Goal: Task Accomplishment & Management: Use online tool/utility

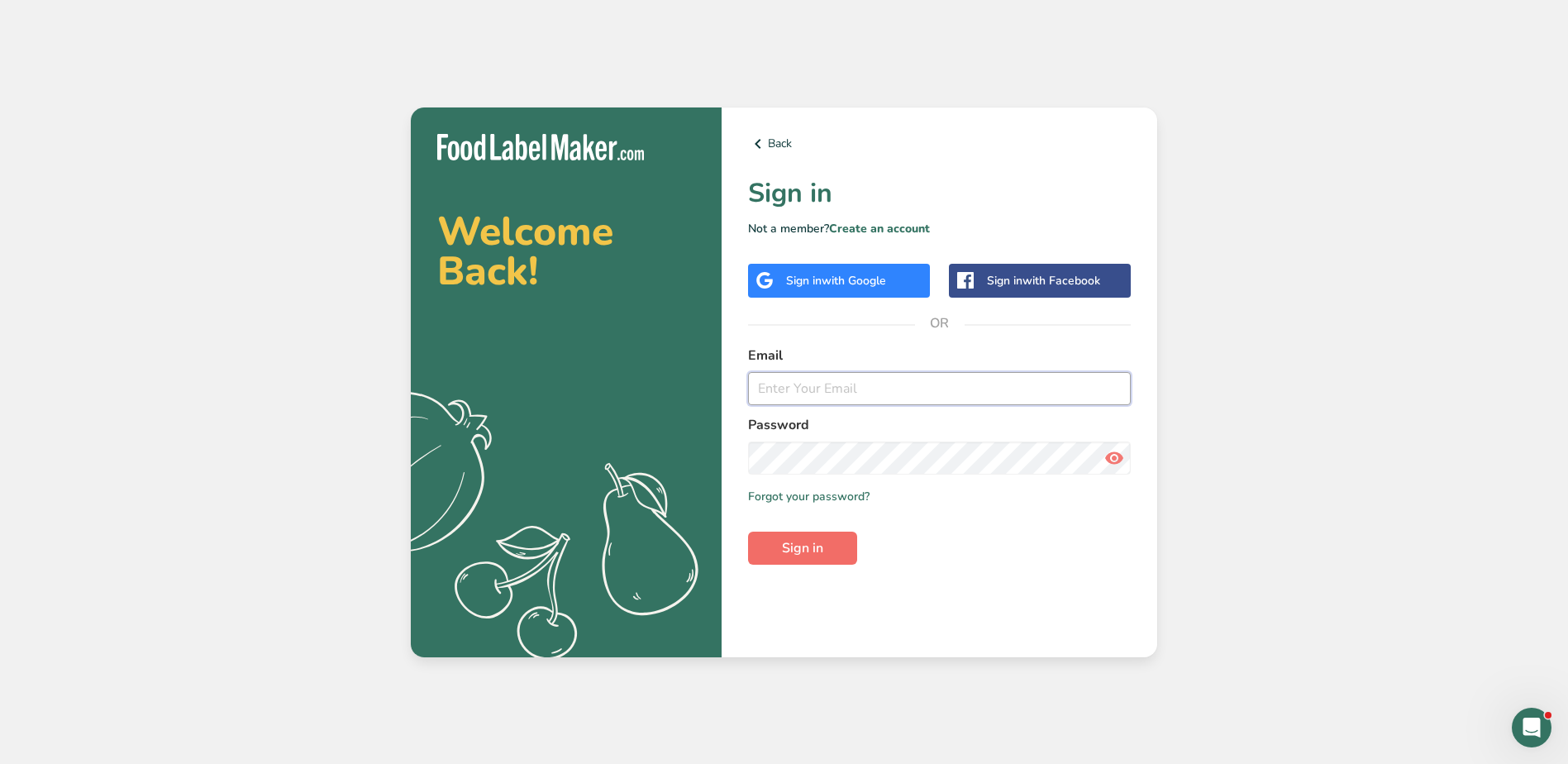
type input "[EMAIL_ADDRESS][DOMAIN_NAME]"
click at [776, 548] on button "Sign in" at bounding box center [803, 548] width 109 height 33
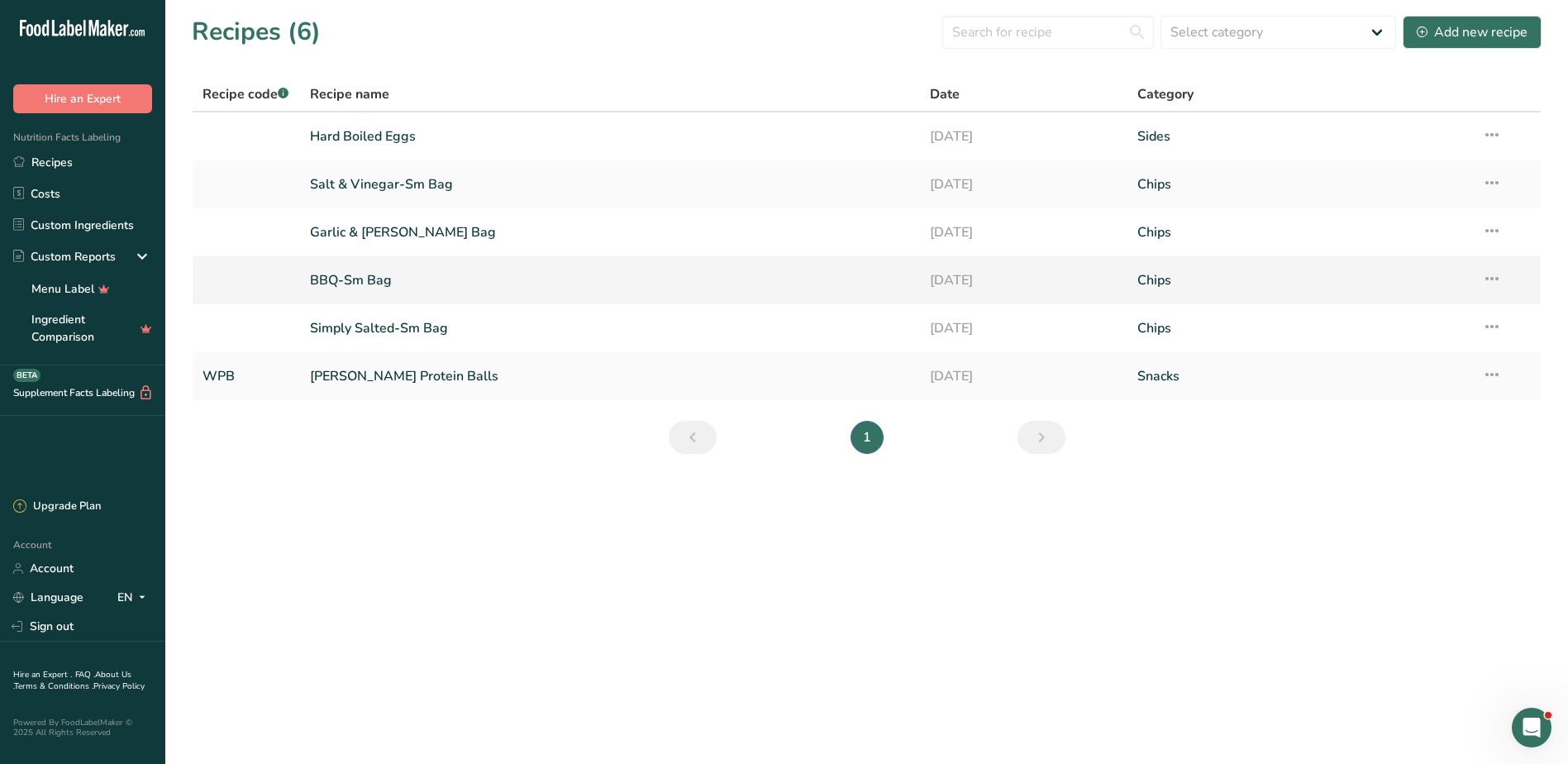
click at [366, 280] on link "BBQ-Sm Bag" at bounding box center [610, 280] width 601 height 34
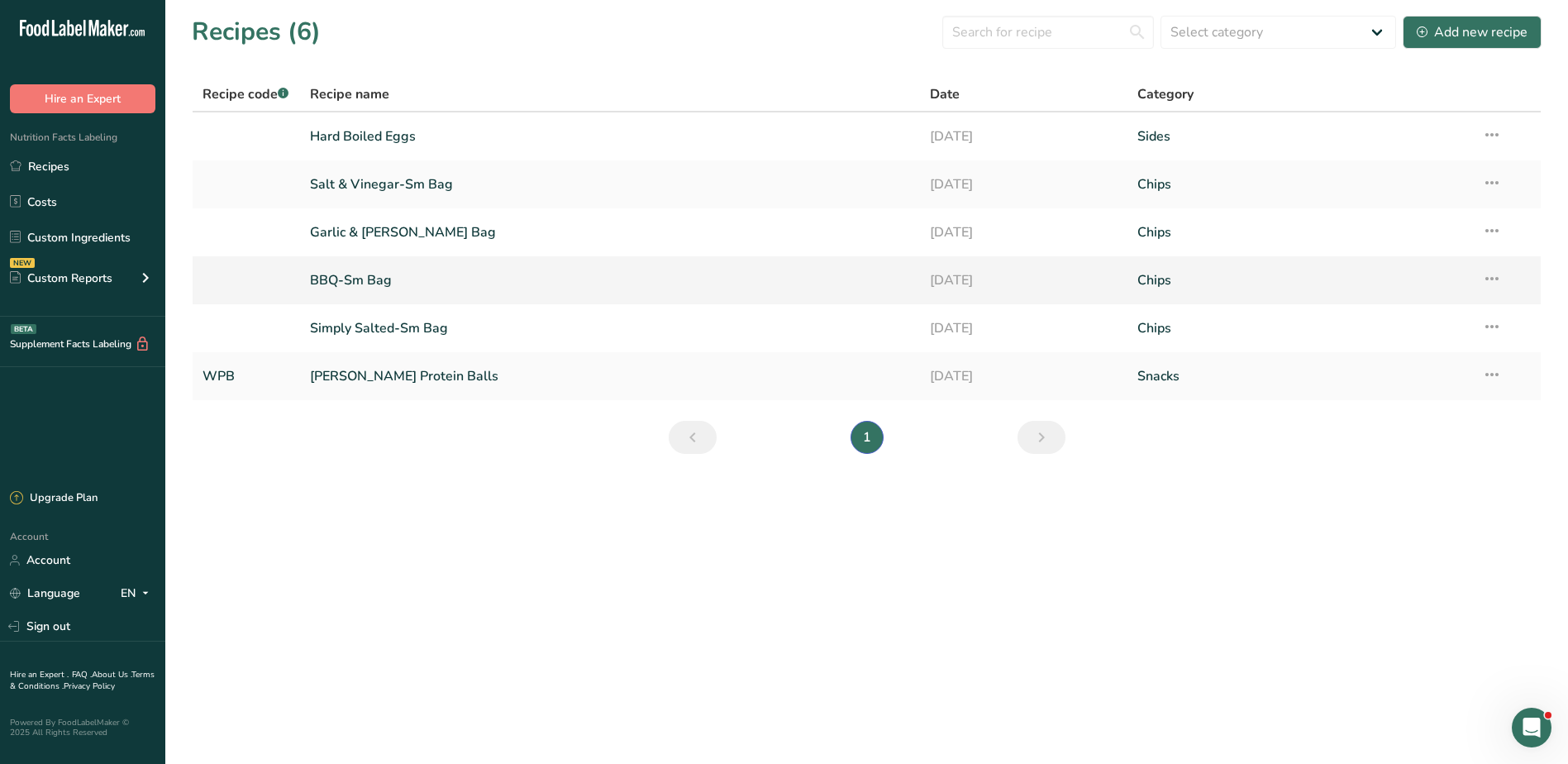
click at [351, 280] on link "BBQ-Sm Bag" at bounding box center [610, 280] width 601 height 34
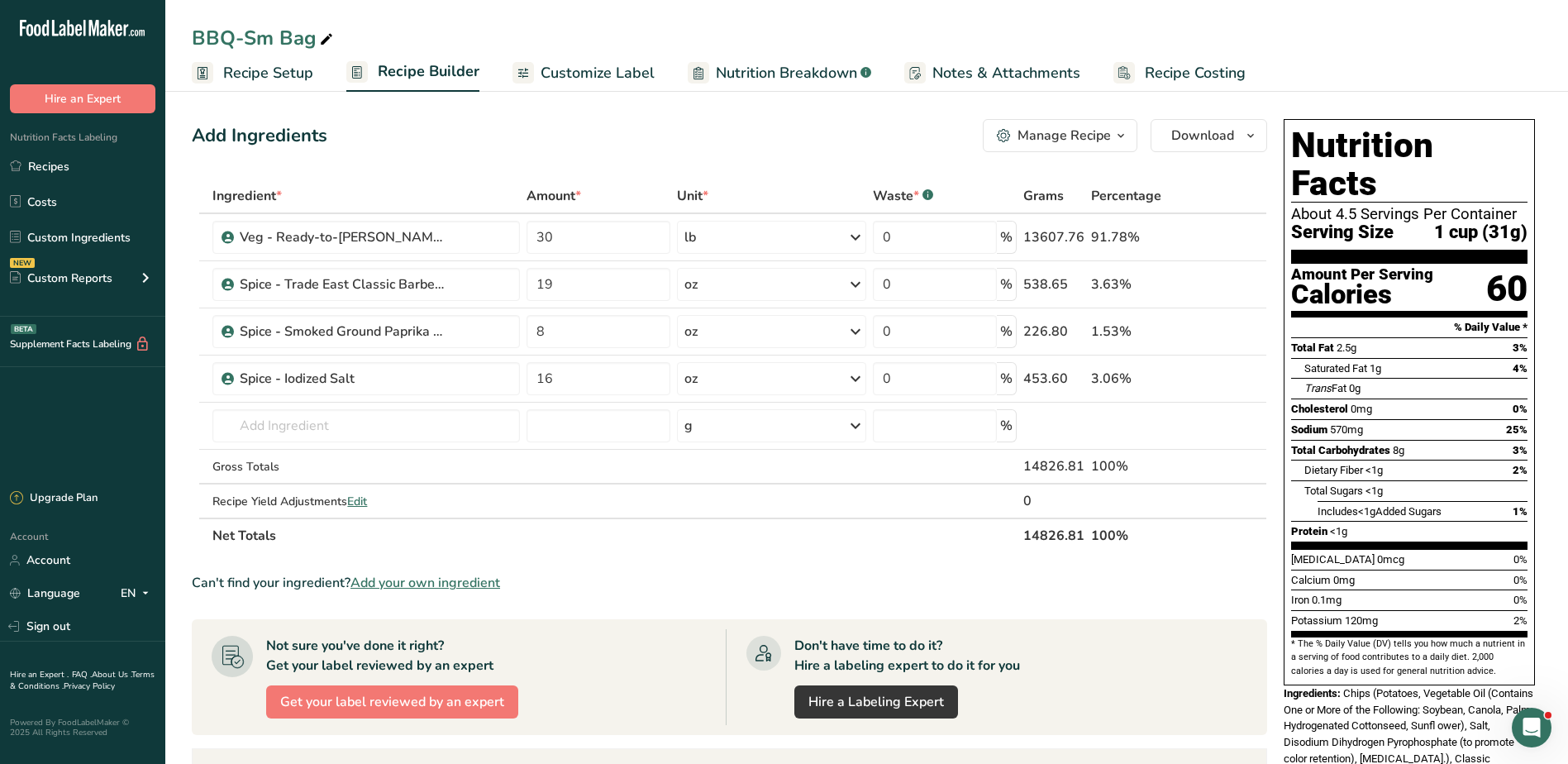
click at [578, 68] on span "Customize Label" at bounding box center [597, 73] width 114 height 22
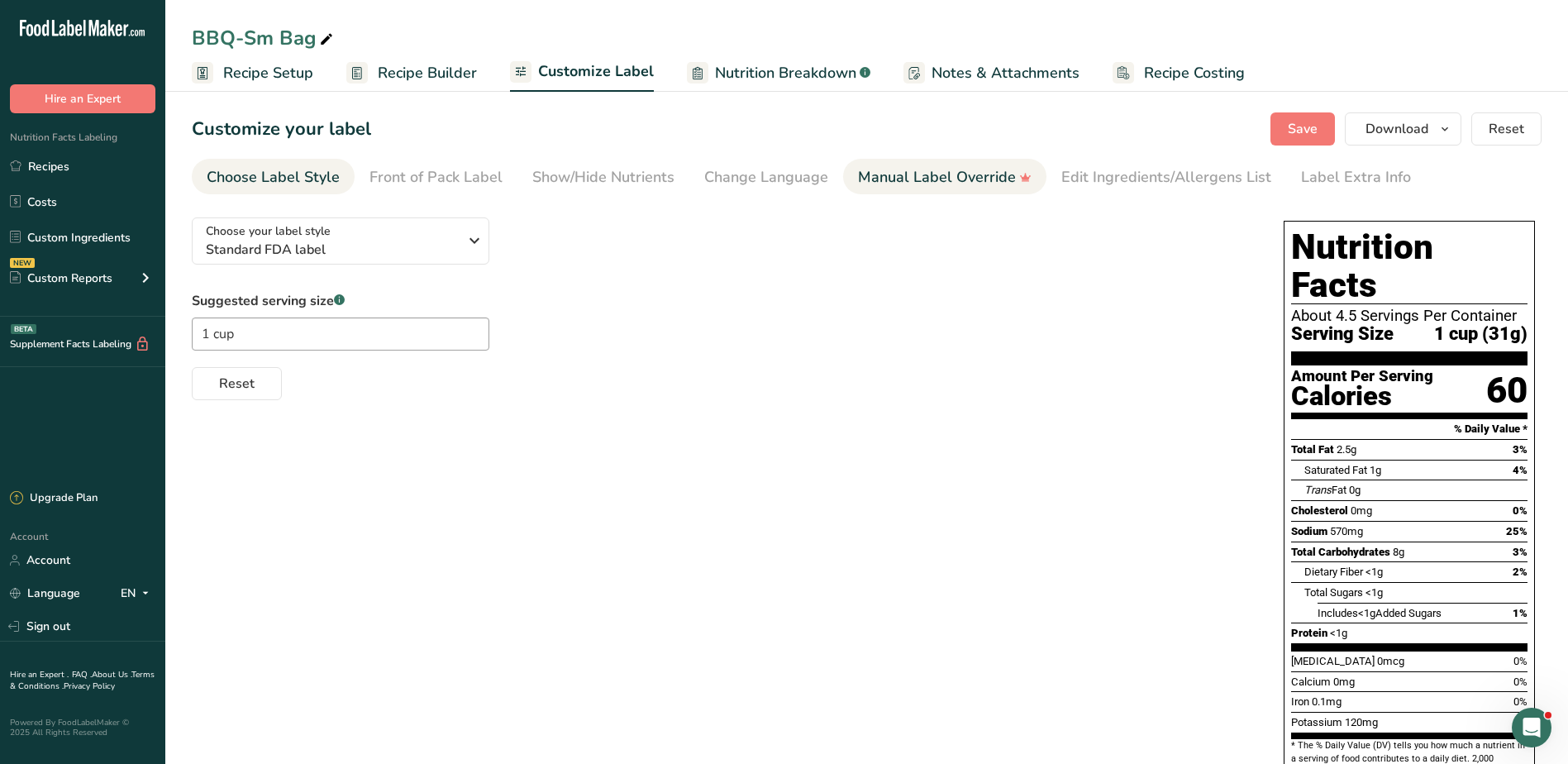
click at [921, 176] on div "Manual Label Override" at bounding box center [945, 178] width 174 height 22
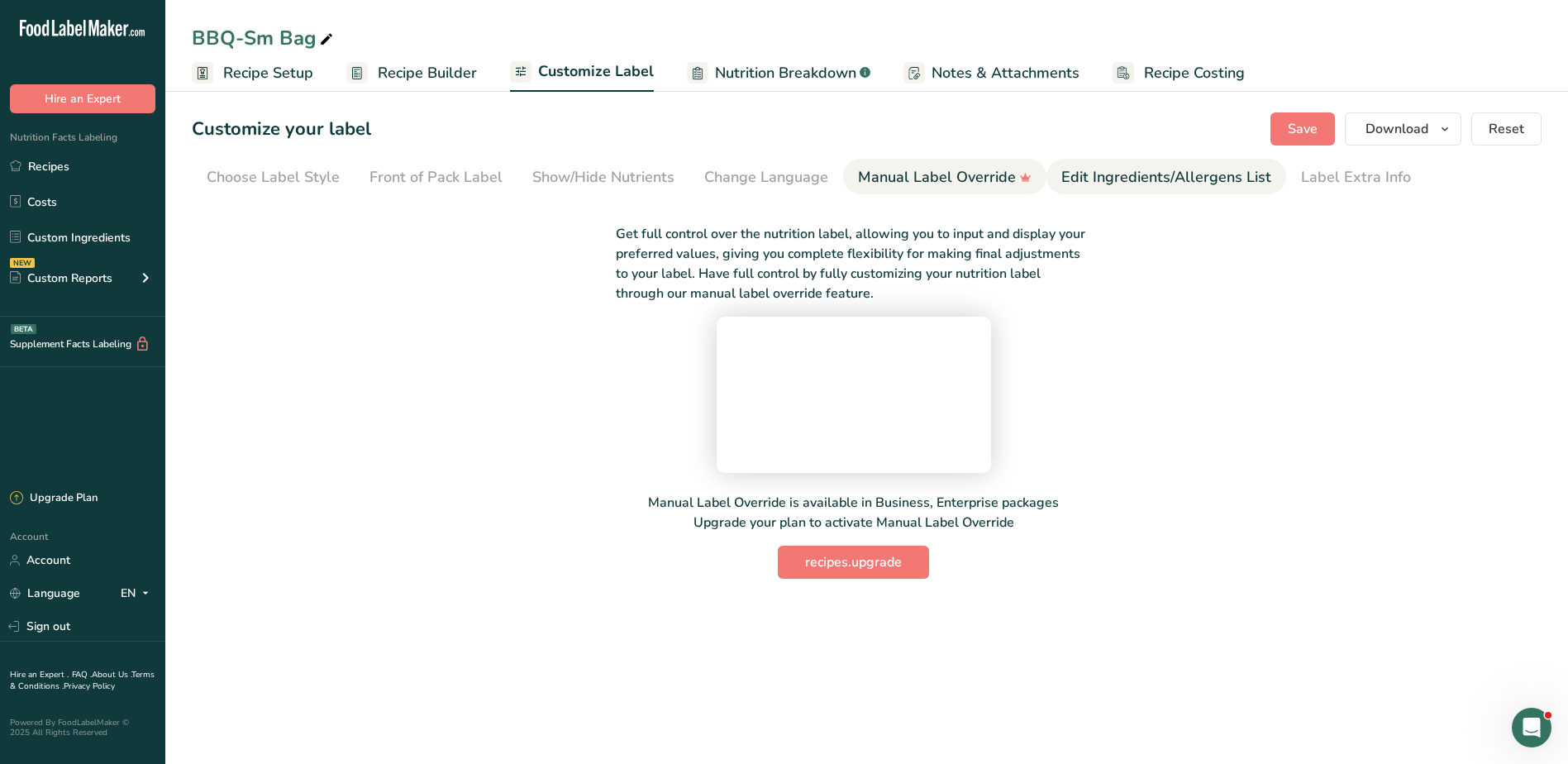
click at [1114, 185] on div "Edit Ingredients/Allergens List" at bounding box center [1167, 178] width 210 height 22
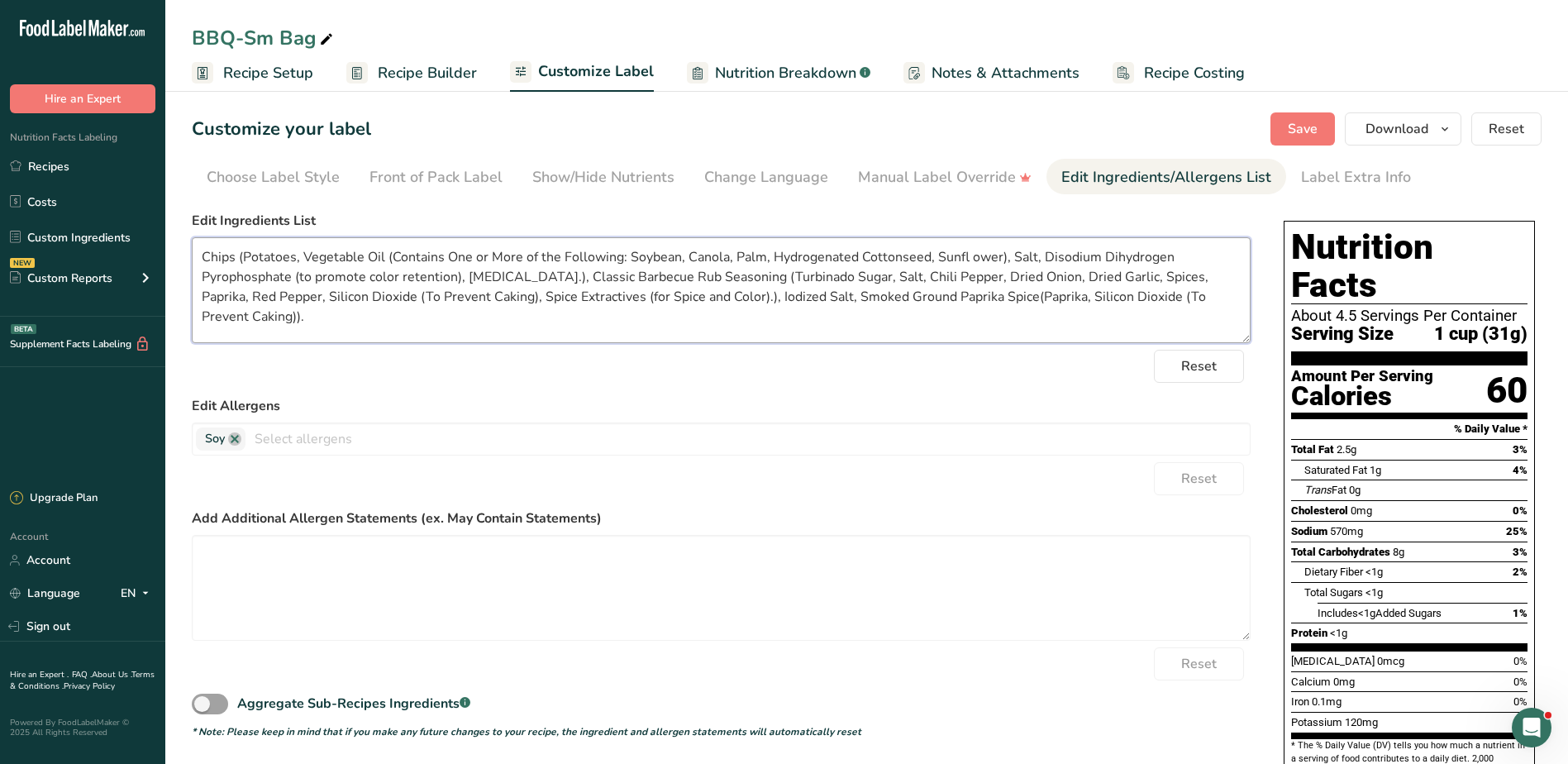
drag, startPoint x: 201, startPoint y: 256, endPoint x: 1233, endPoint y: 298, distance: 1032.9
click at [1233, 298] on textarea "Chips (Potatoes, Vegetable Oil (Contains One or More of the Following: Soybean,…" at bounding box center [721, 290] width 1059 height 106
click at [57, 168] on link "Recipes" at bounding box center [83, 166] width 165 height 32
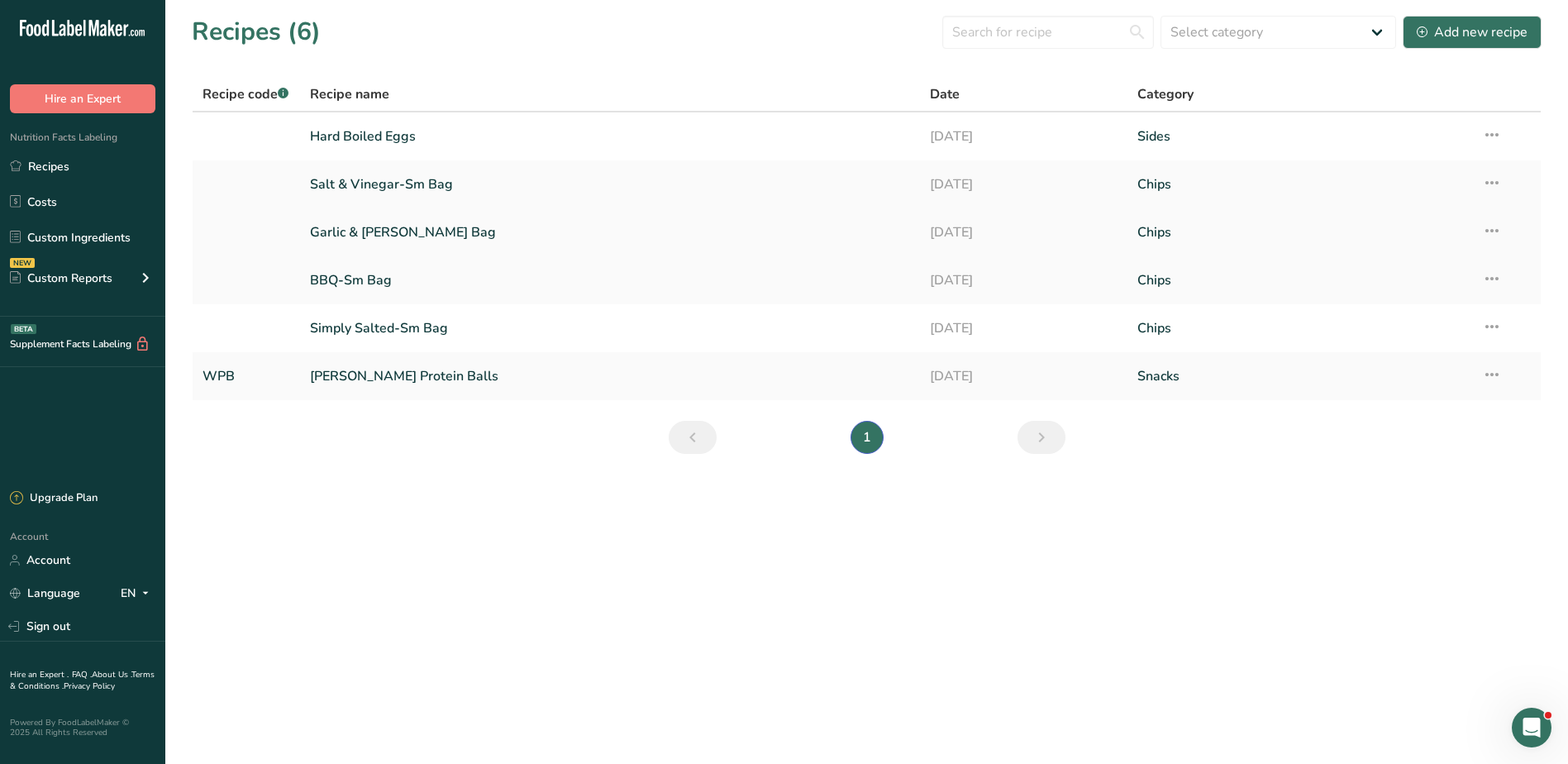
click at [428, 226] on link "Garlic & [PERSON_NAME] Bag" at bounding box center [610, 231] width 601 height 34
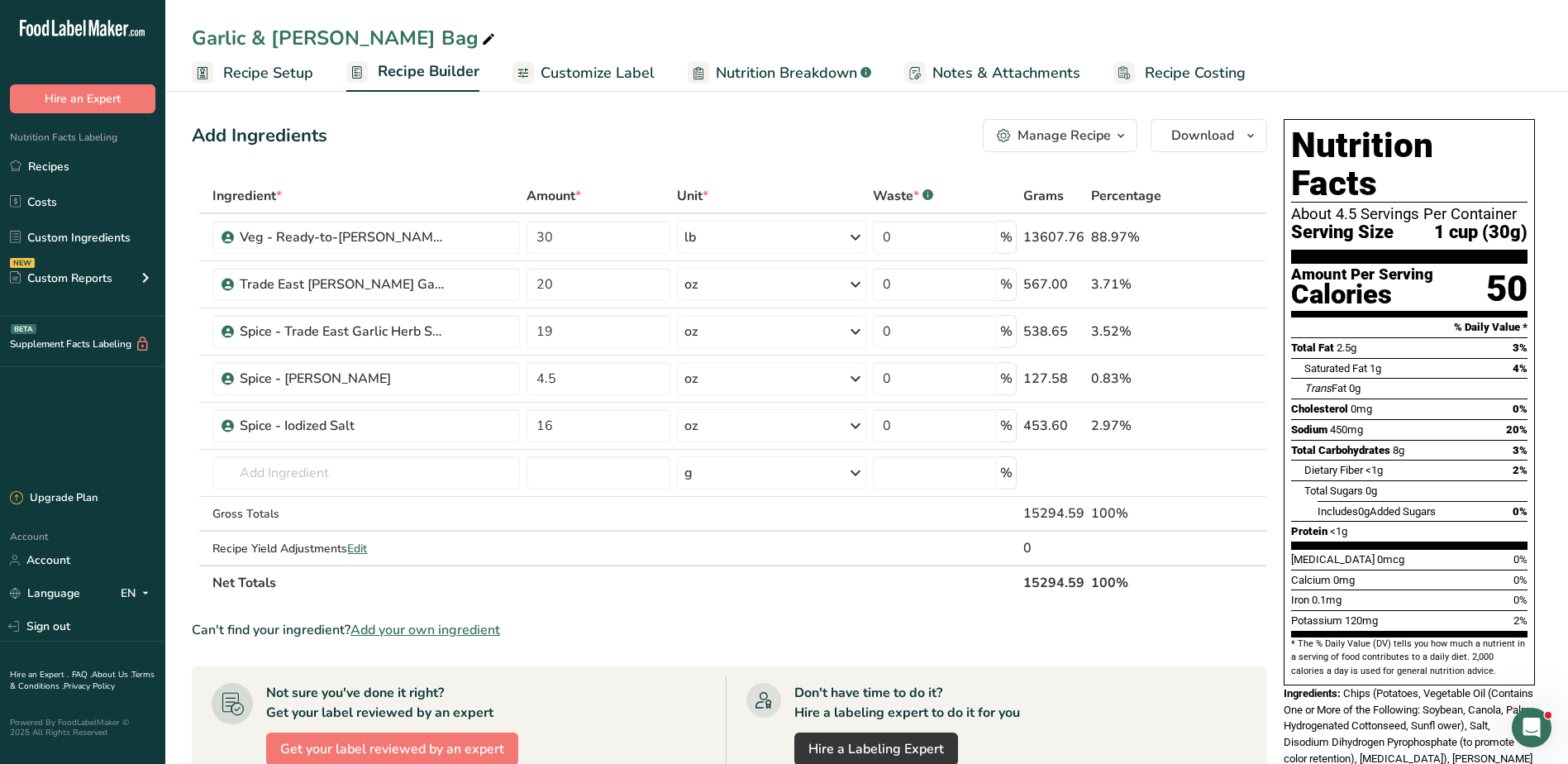
drag, startPoint x: 587, startPoint y: 79, endPoint x: 560, endPoint y: 85, distance: 27.7
click at [587, 79] on span "Customize Label" at bounding box center [597, 73] width 114 height 22
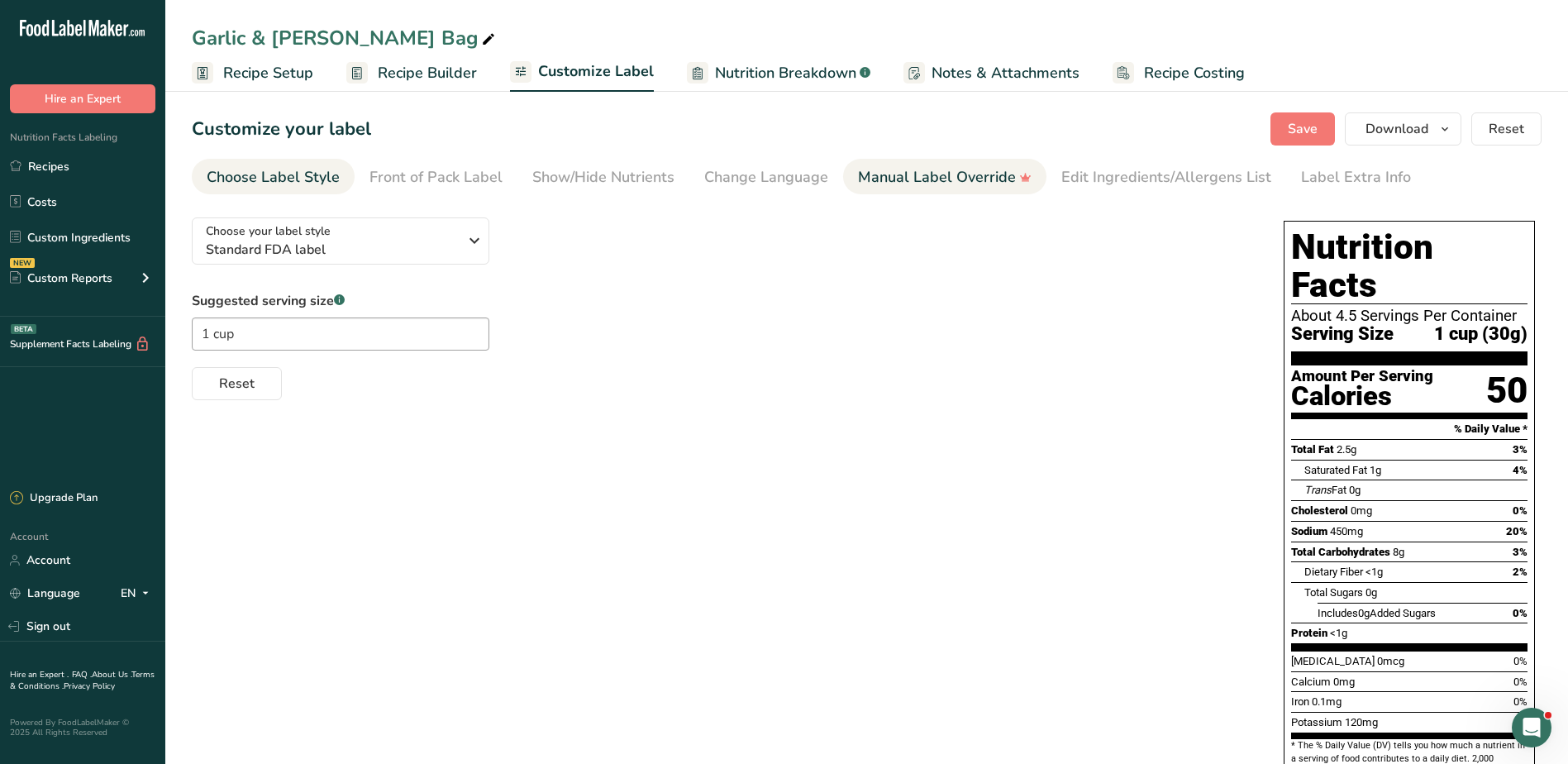
click at [882, 174] on div "Manual Label Override" at bounding box center [945, 178] width 174 height 22
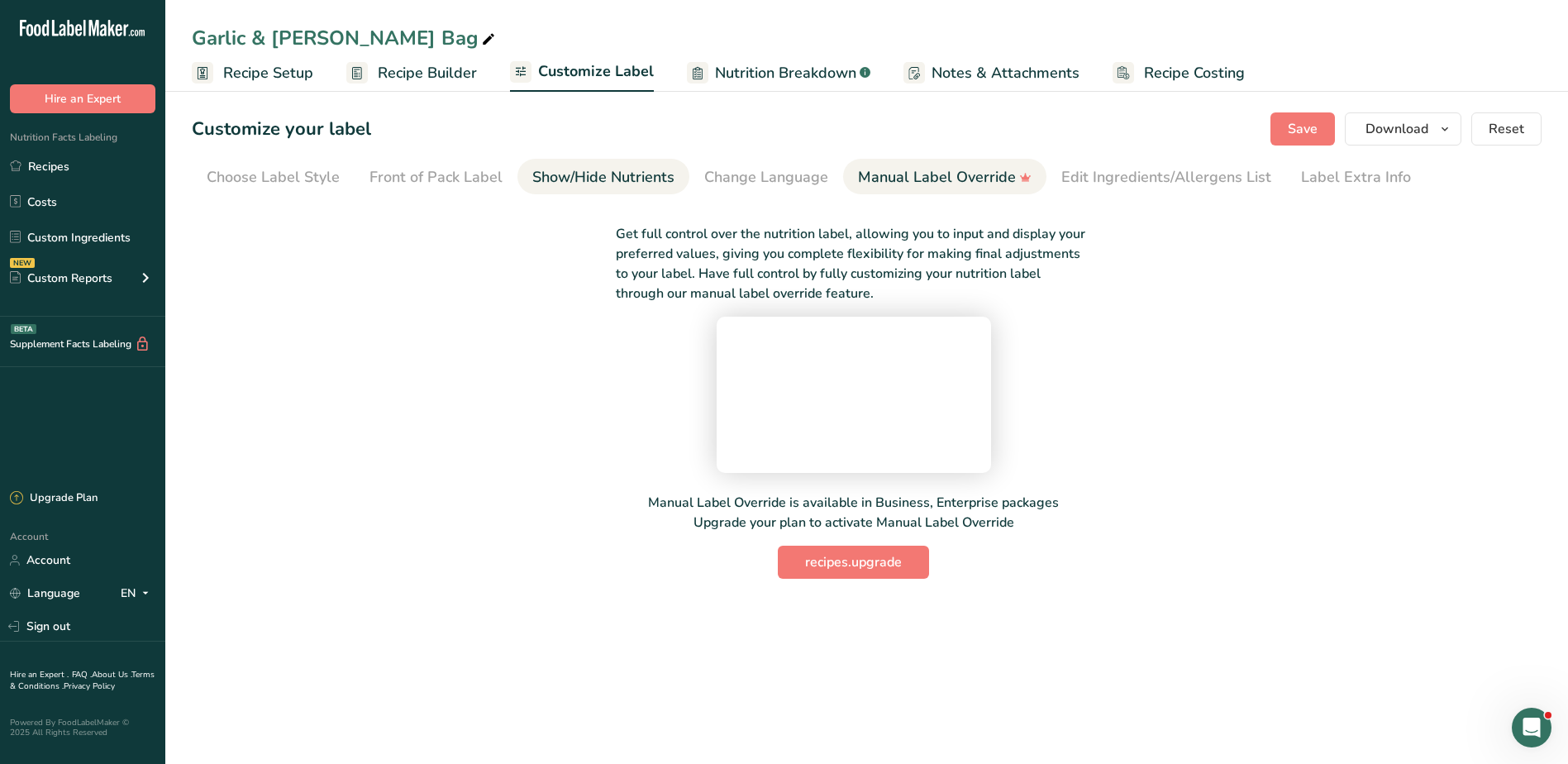
click at [607, 174] on div "Show/Hide Nutrients" at bounding box center [603, 178] width 142 height 22
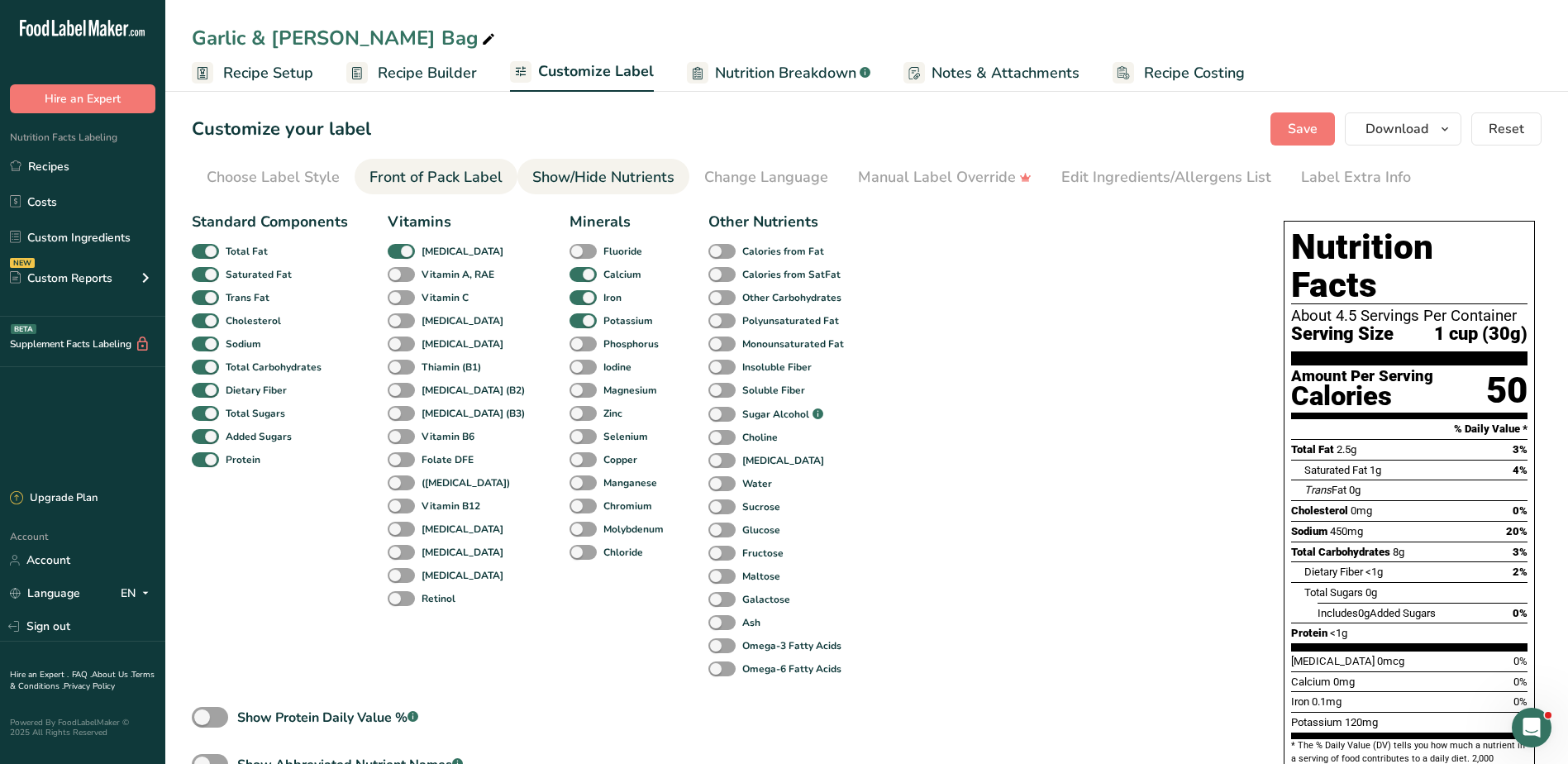
click at [475, 173] on div "Front of Pack Label" at bounding box center [436, 178] width 133 height 22
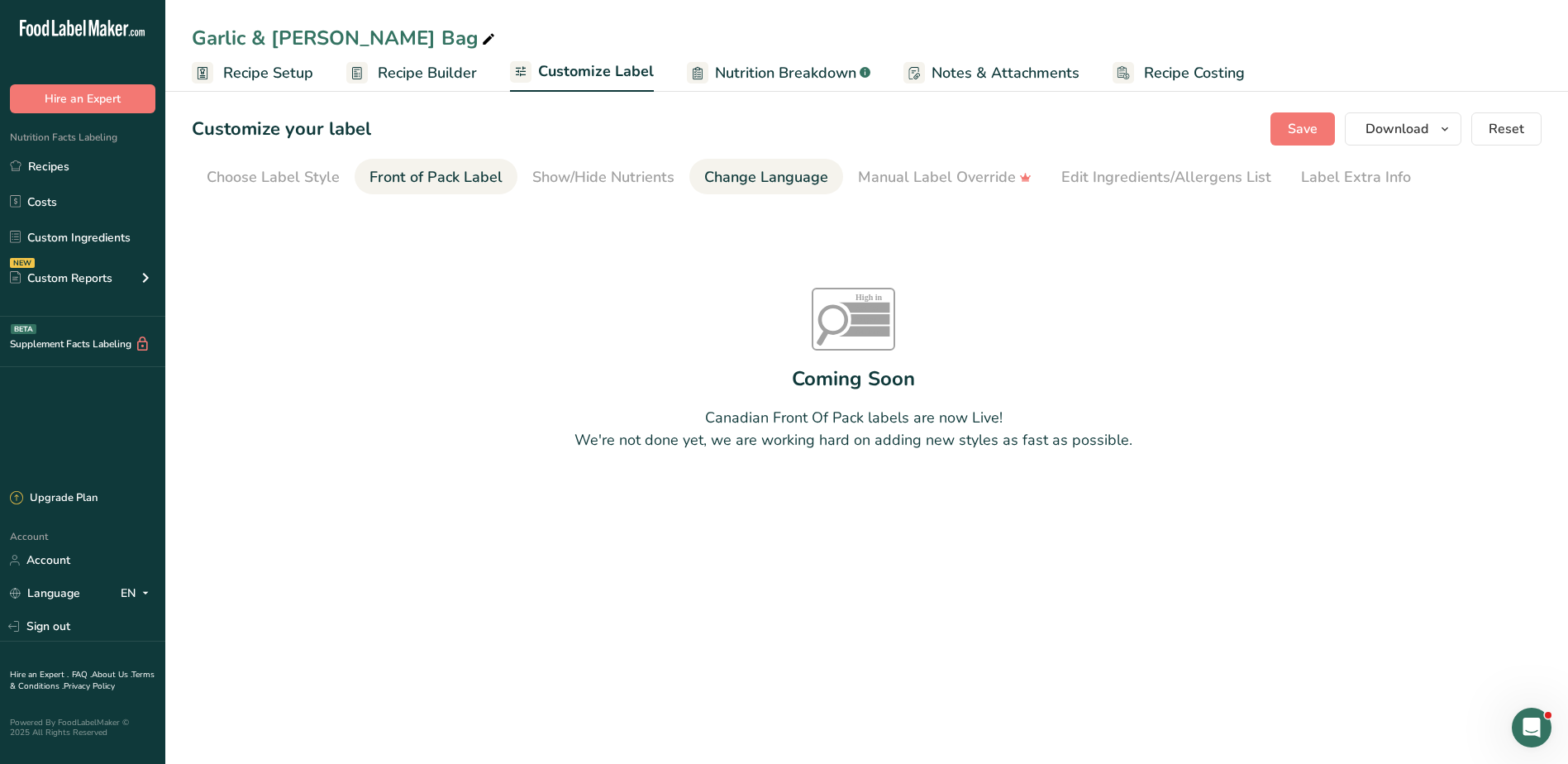
click at [731, 179] on div "Change Language" at bounding box center [766, 178] width 124 height 22
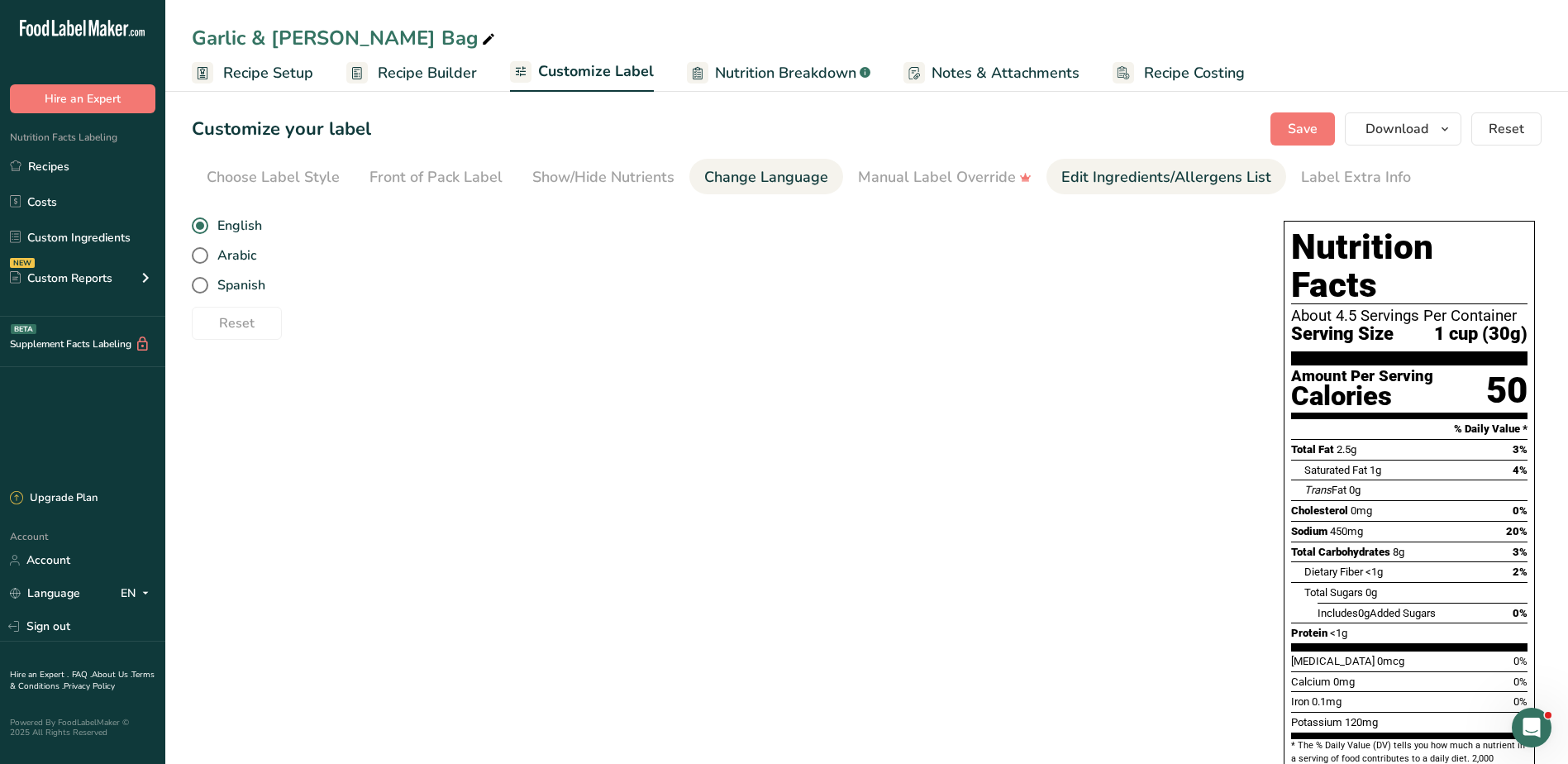
click at [1115, 177] on div "Edit Ingredients/Allergens List" at bounding box center [1167, 178] width 210 height 22
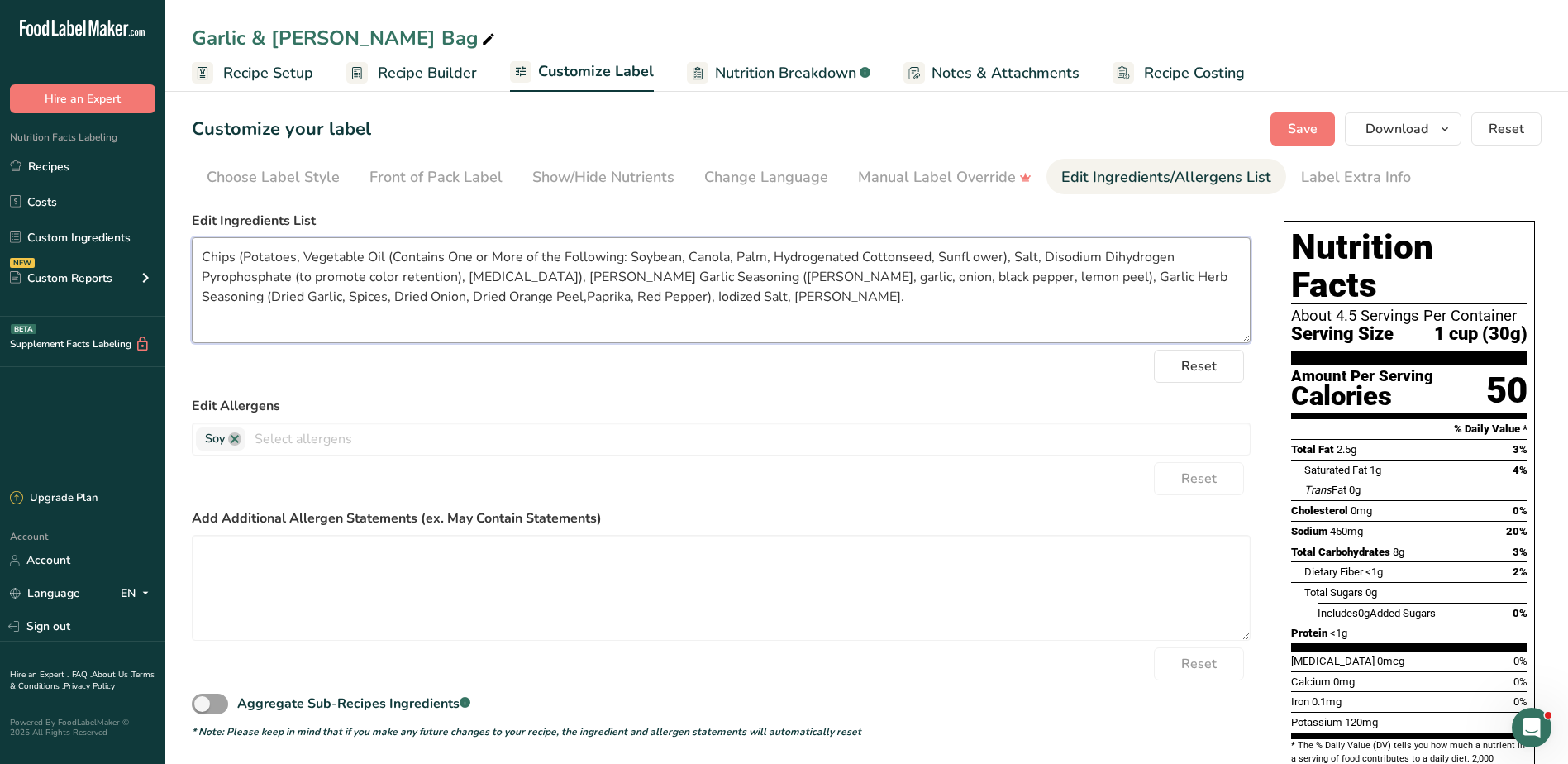
drag, startPoint x: 203, startPoint y: 255, endPoint x: 787, endPoint y: 298, distance: 585.6
click at [787, 298] on textarea "Chips (Potatoes, Vegetable Oil (Contains One or More of the Following: Soybean,…" at bounding box center [721, 290] width 1059 height 106
drag, startPoint x: 56, startPoint y: 162, endPoint x: 86, endPoint y: 168, distance: 30.6
click at [56, 162] on link "Recipes" at bounding box center [83, 166] width 165 height 32
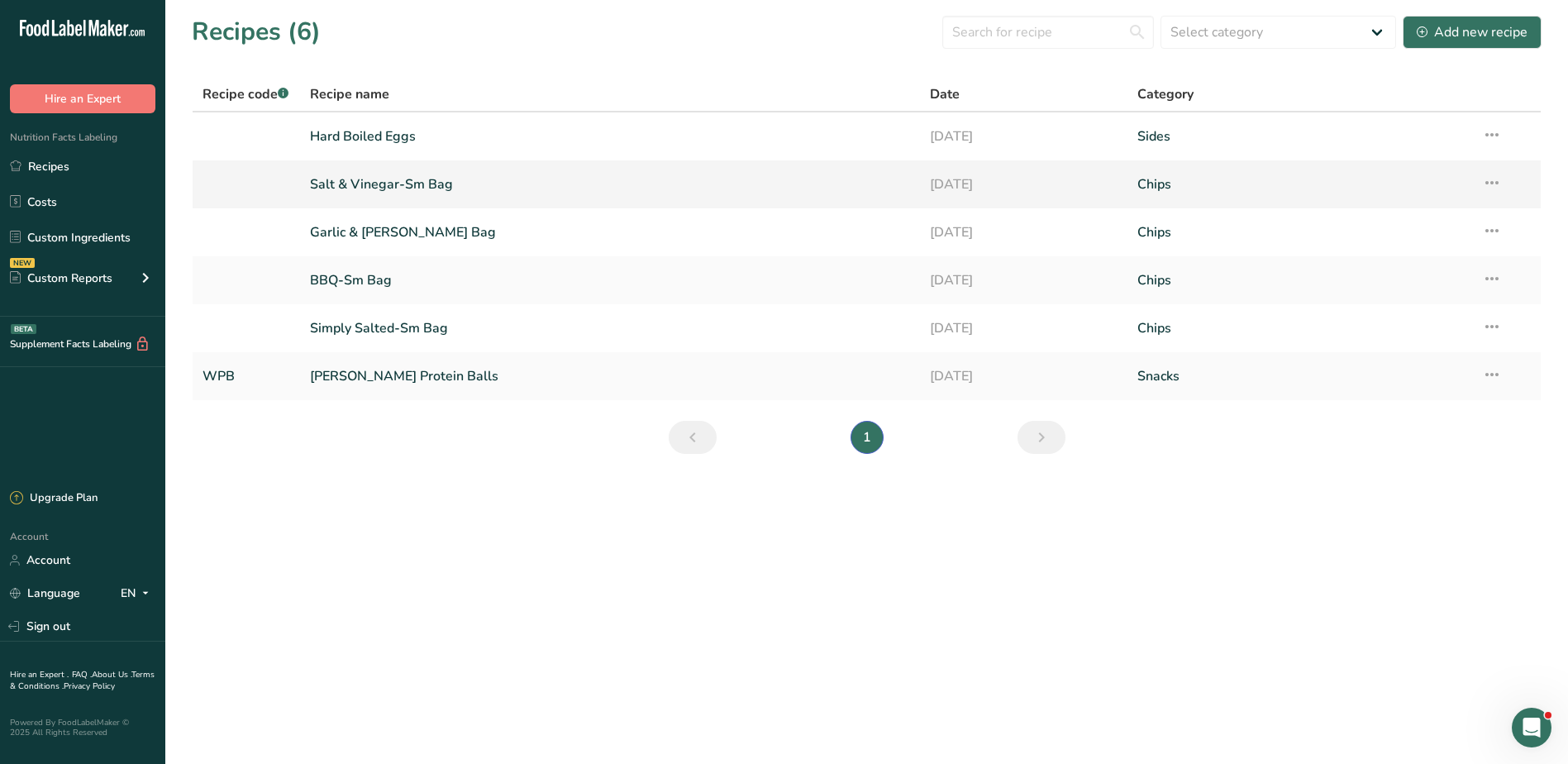
click at [432, 182] on link "Salt & Vinegar-Sm Bag" at bounding box center [610, 184] width 601 height 34
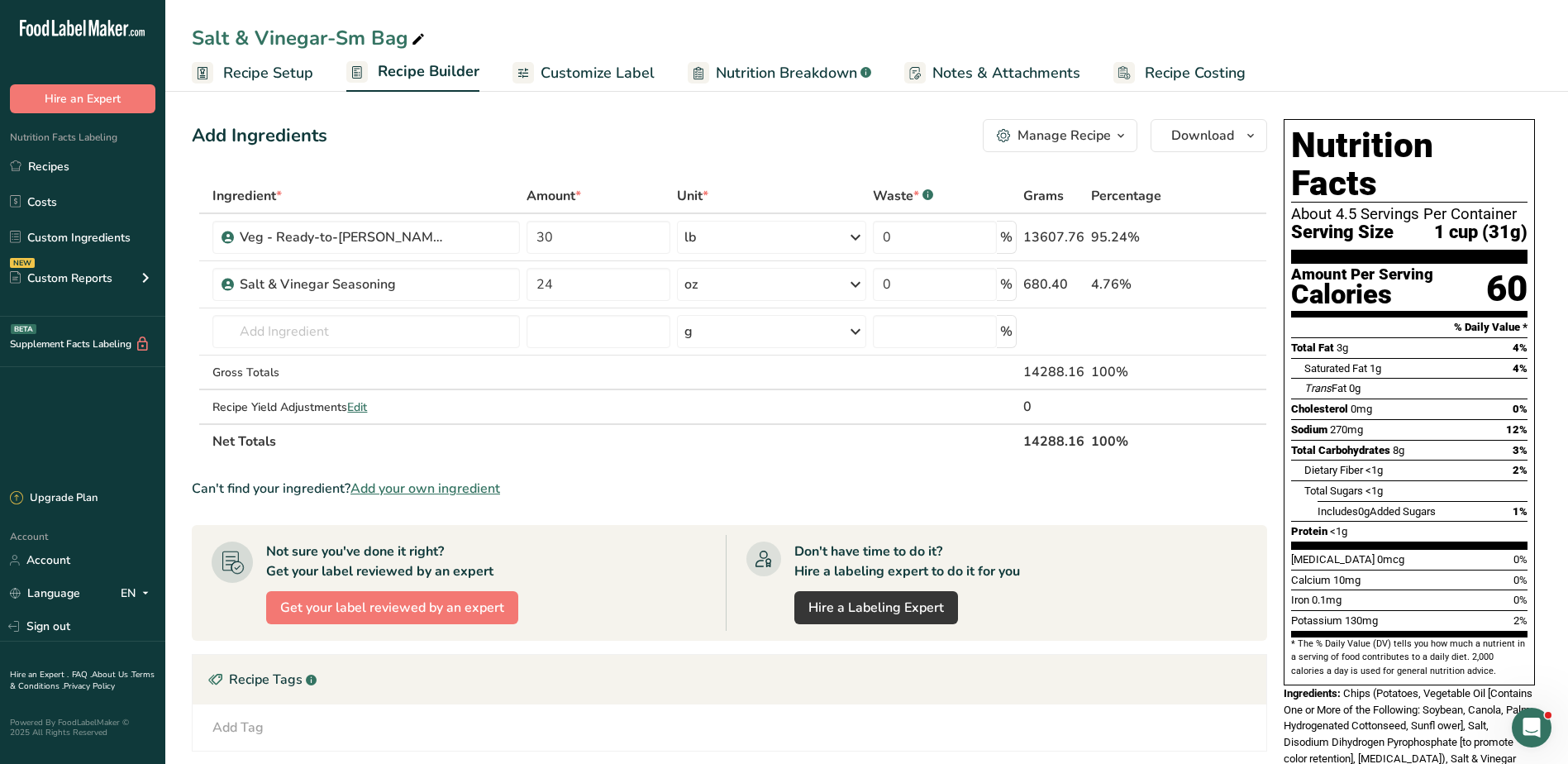
click at [621, 71] on span "Customize Label" at bounding box center [597, 73] width 114 height 22
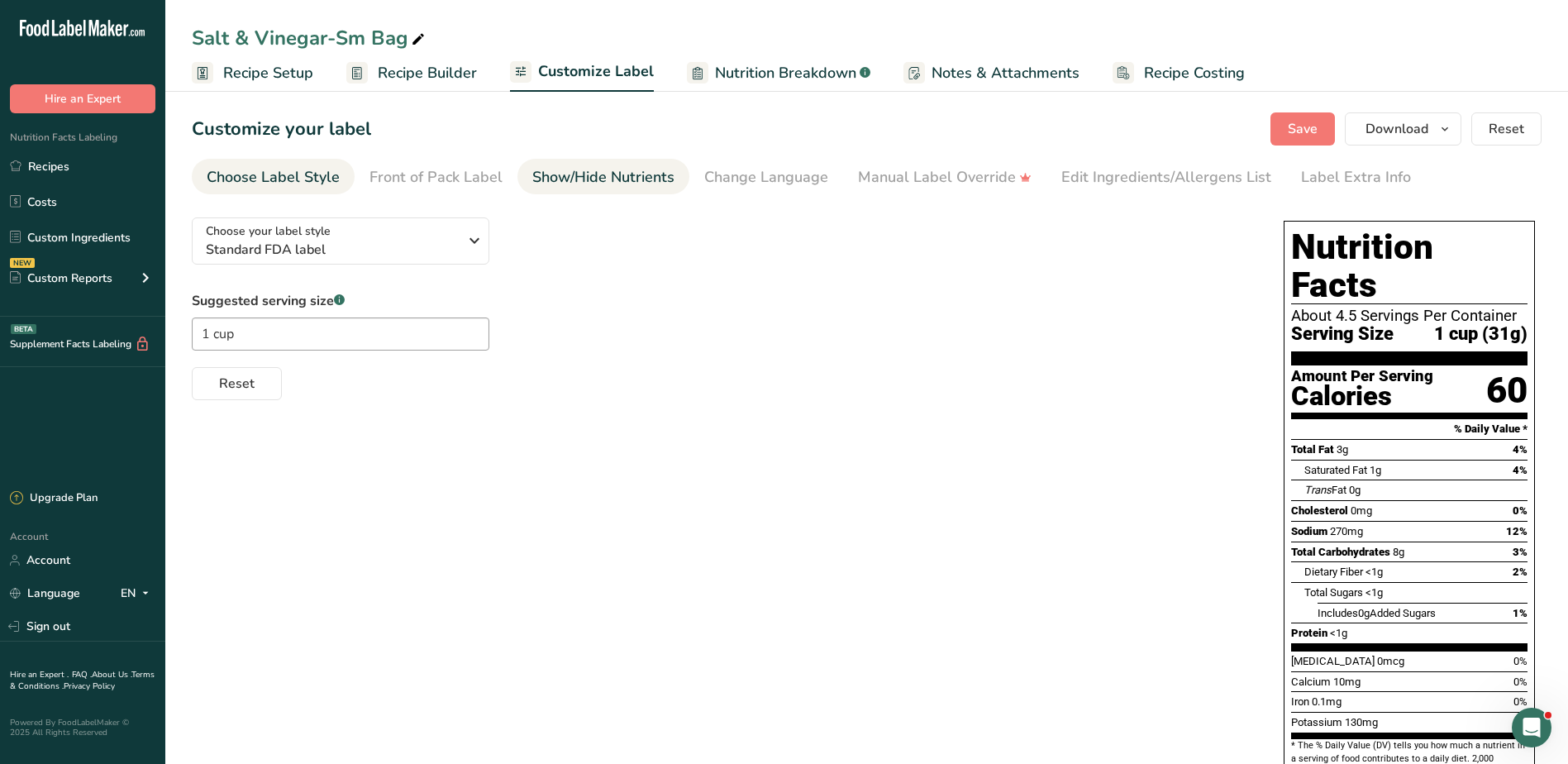
click at [624, 167] on div "Show/Hide Nutrients" at bounding box center [603, 178] width 142 height 22
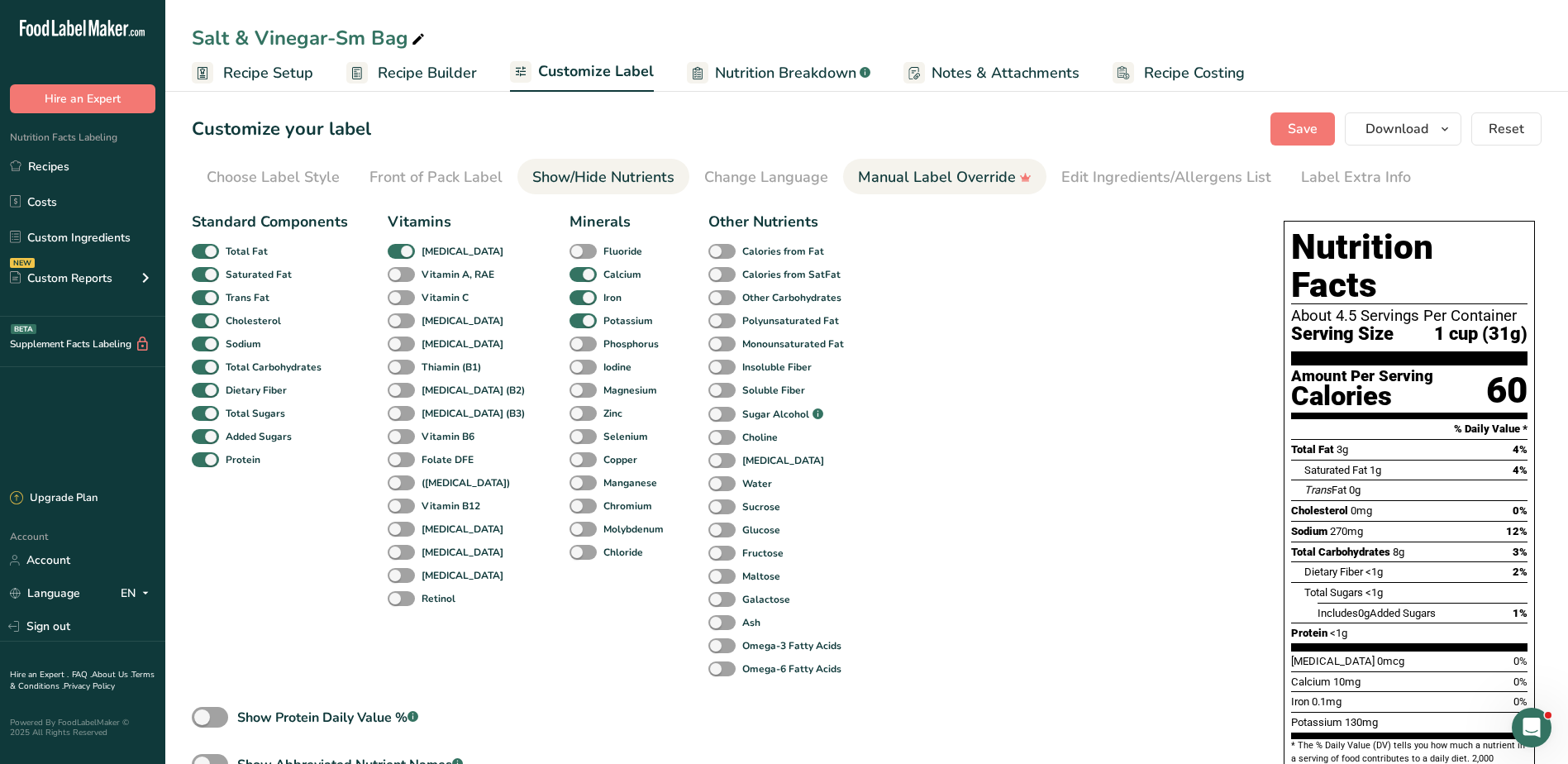
click at [911, 175] on div "Manual Label Override" at bounding box center [945, 178] width 174 height 22
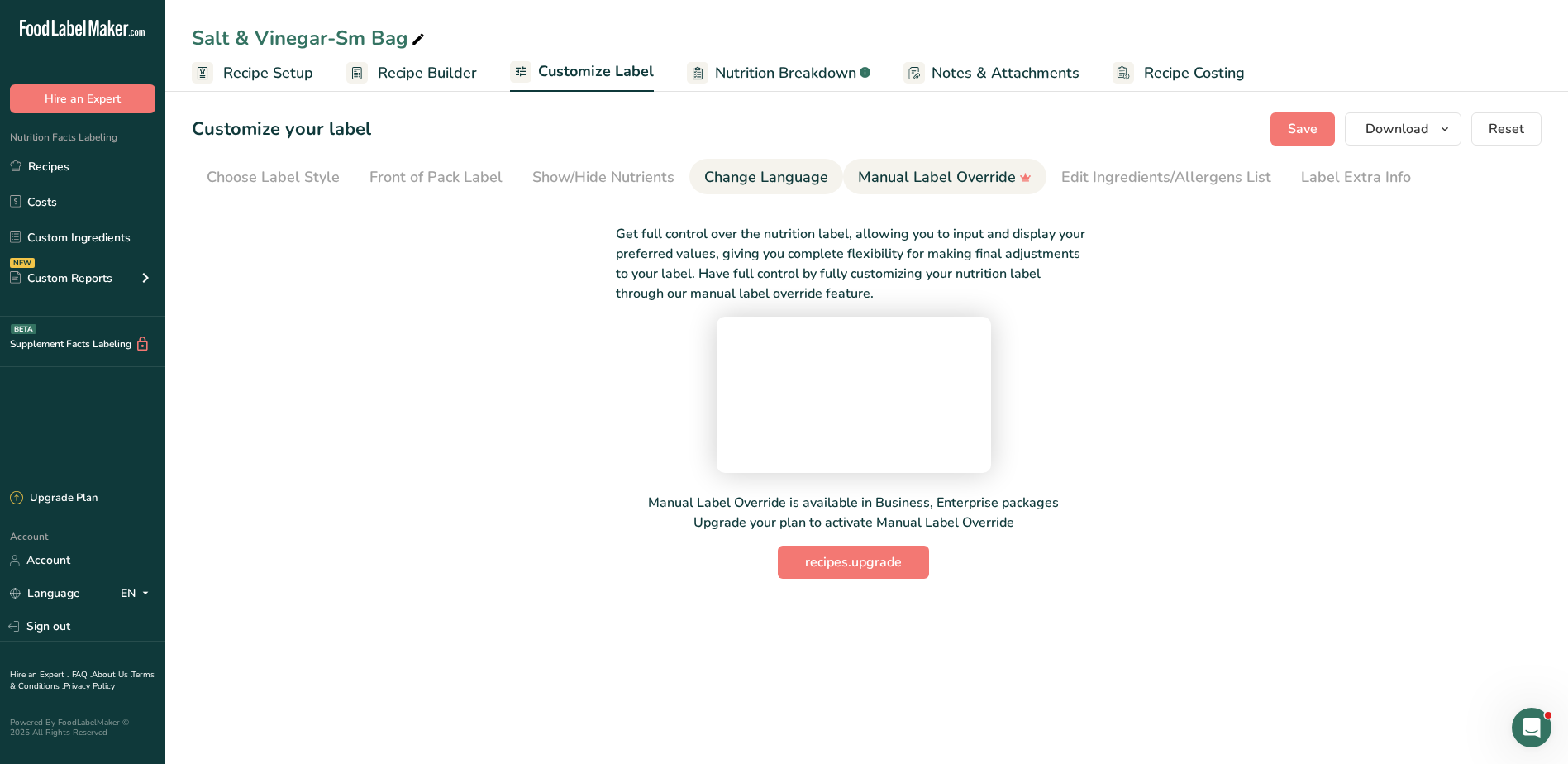
click at [734, 188] on div "Change Language" at bounding box center [766, 178] width 124 height 22
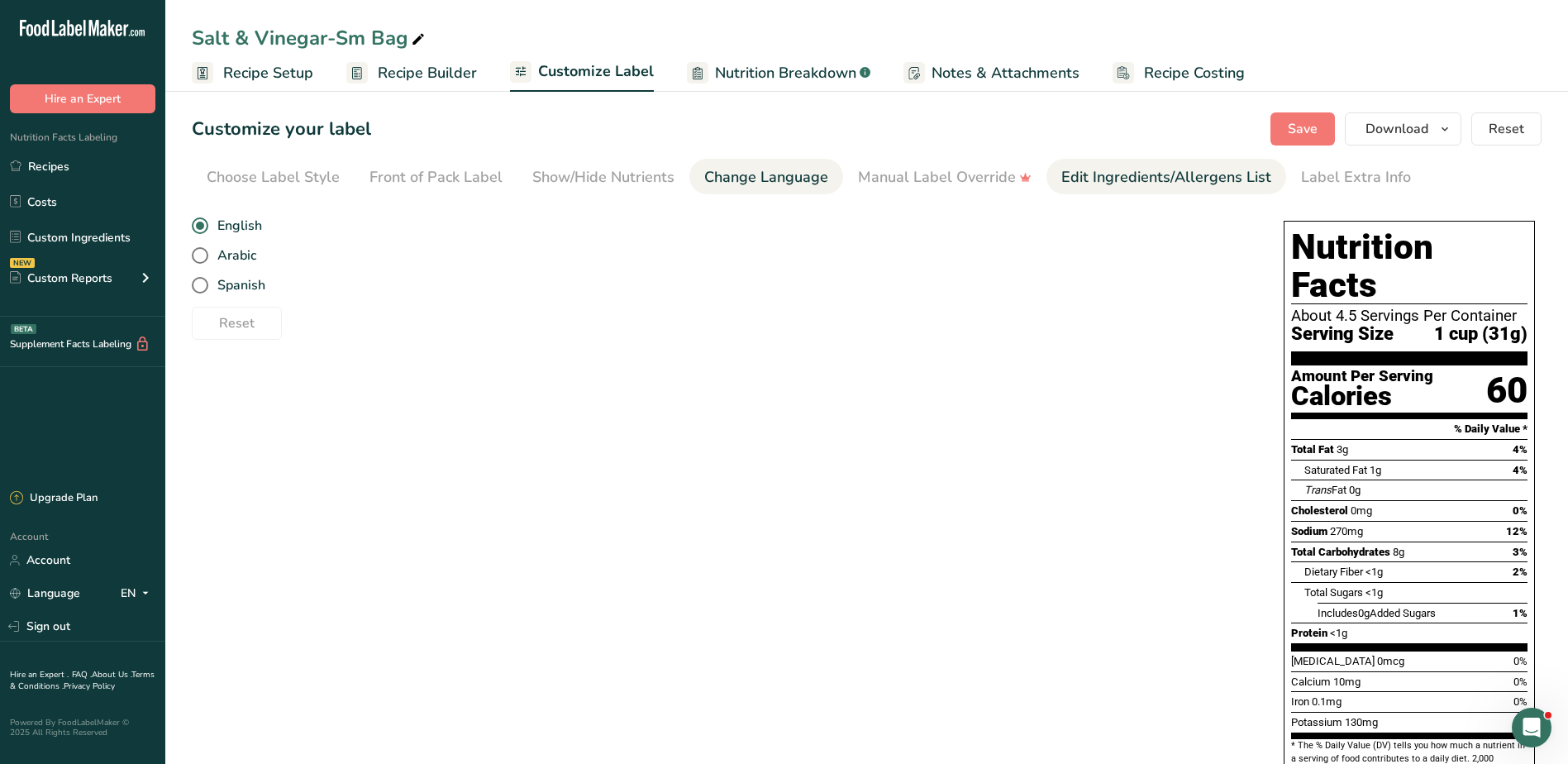
click at [1078, 178] on div "Edit Ingredients/Allergens List" at bounding box center [1167, 178] width 210 height 22
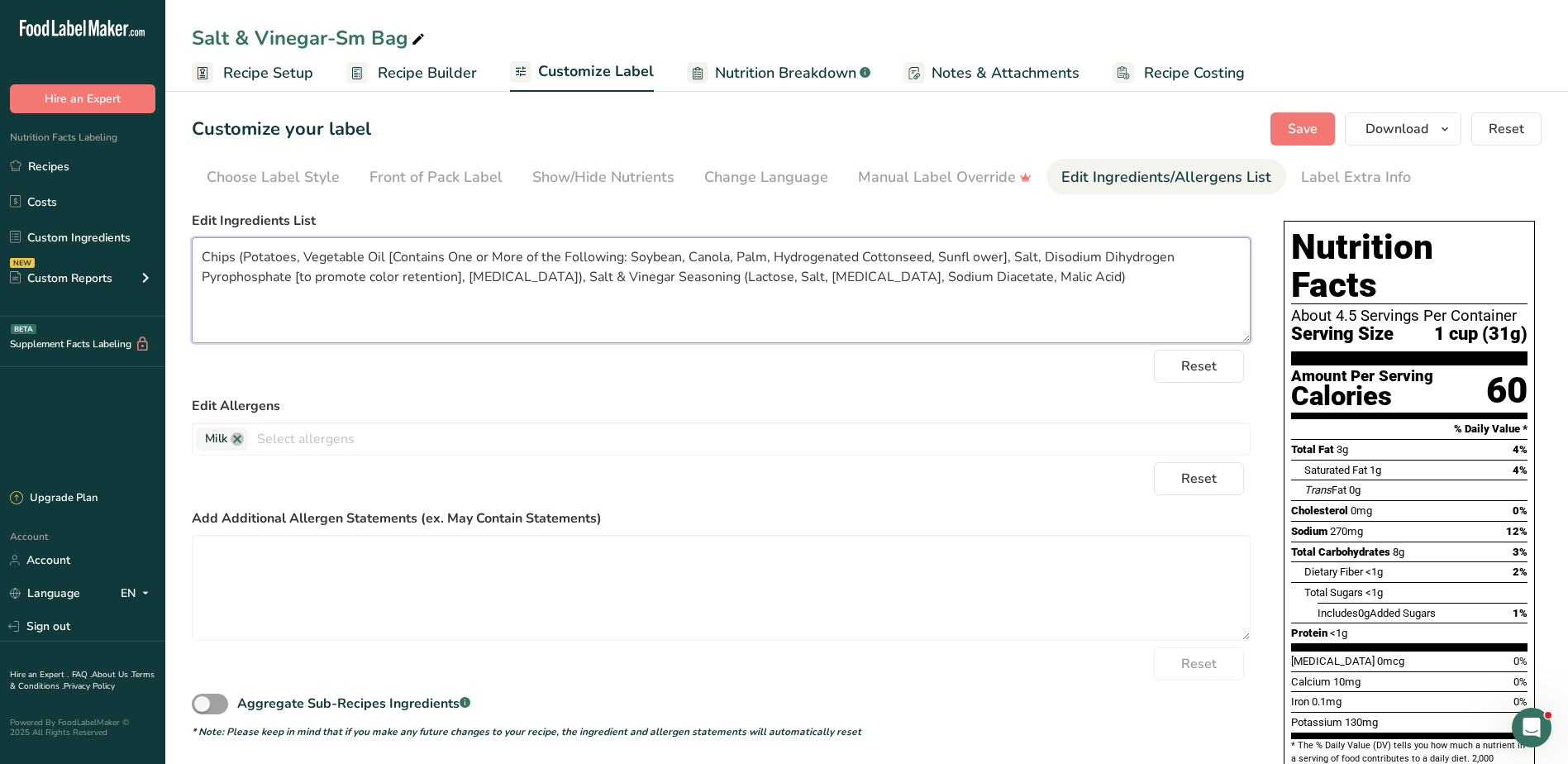
drag, startPoint x: 203, startPoint y: 256, endPoint x: 1054, endPoint y: 289, distance: 851.6
click at [1054, 289] on textarea "Chips (Potatoes, Vegetable Oil [Contains One or More of the Following: Soybean,…" at bounding box center [721, 290] width 1059 height 106
click at [72, 159] on link "Recipes" at bounding box center [83, 166] width 165 height 32
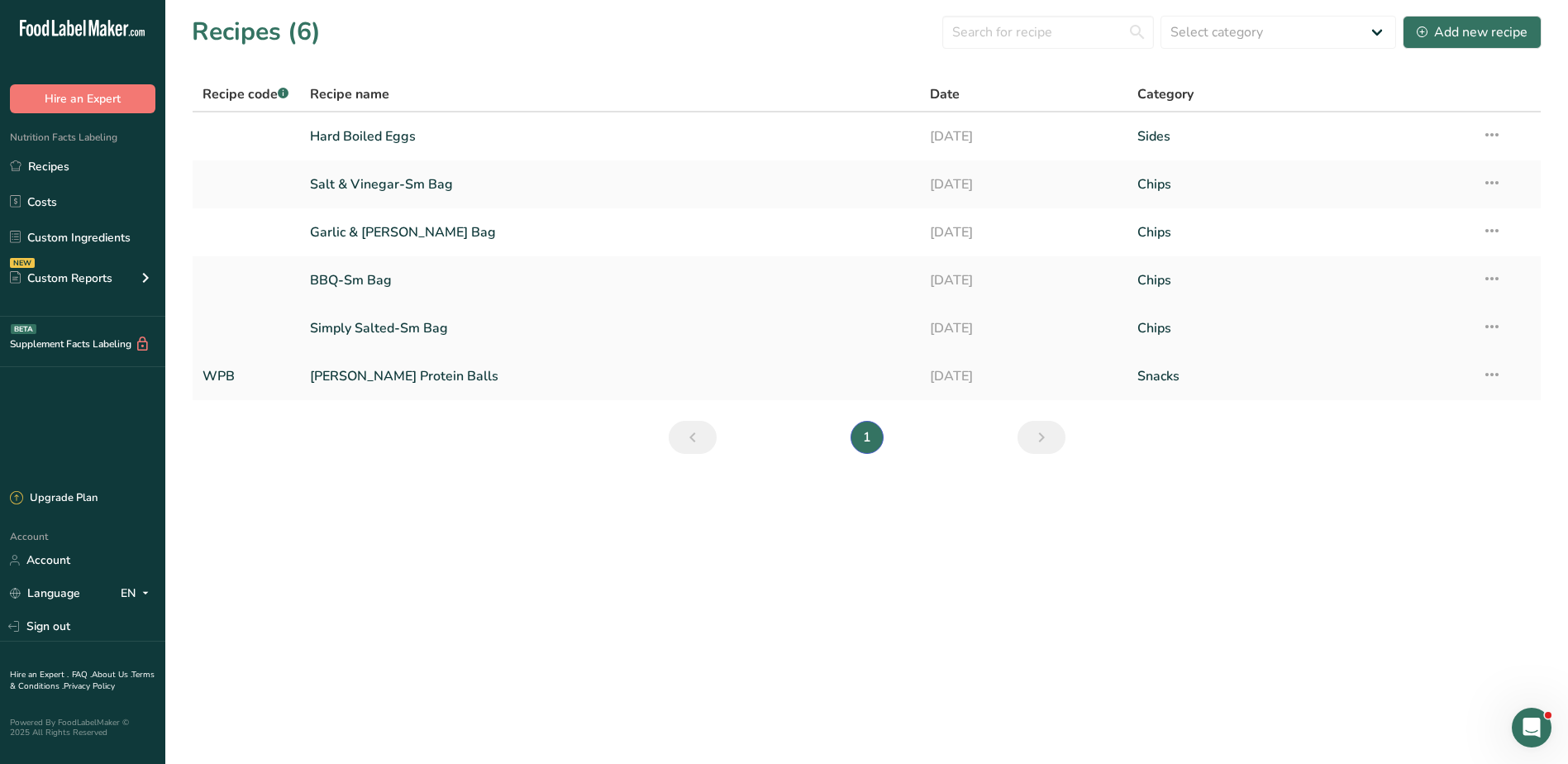
click at [384, 326] on link "Simply Salted-Sm Bag" at bounding box center [610, 328] width 601 height 34
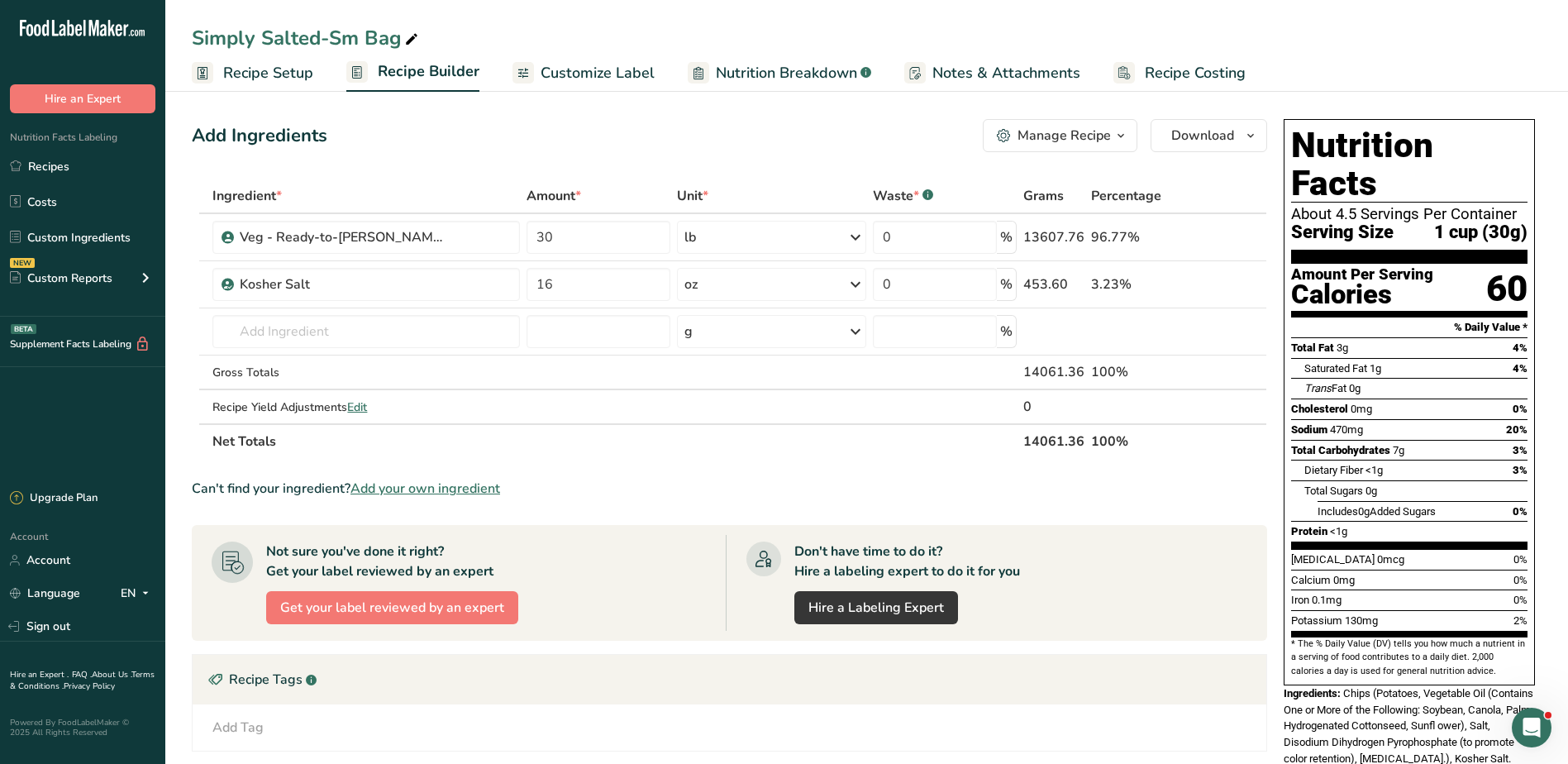
drag, startPoint x: 608, startPoint y: 72, endPoint x: 619, endPoint y: 79, distance: 13.0
click at [608, 72] on span "Customize Label" at bounding box center [597, 73] width 114 height 22
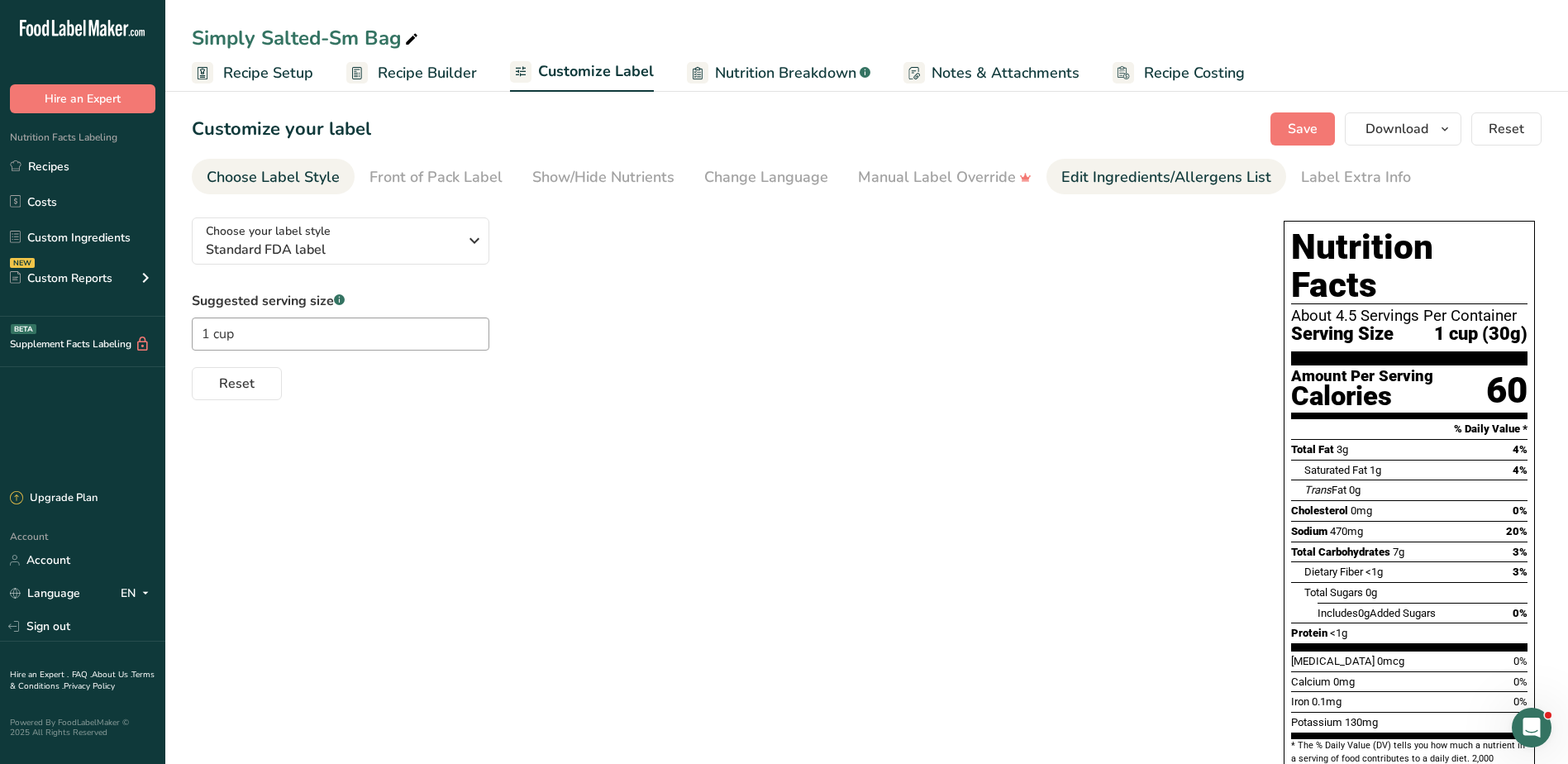
click at [1106, 171] on div "Edit Ingredients/Allergens List" at bounding box center [1167, 178] width 210 height 22
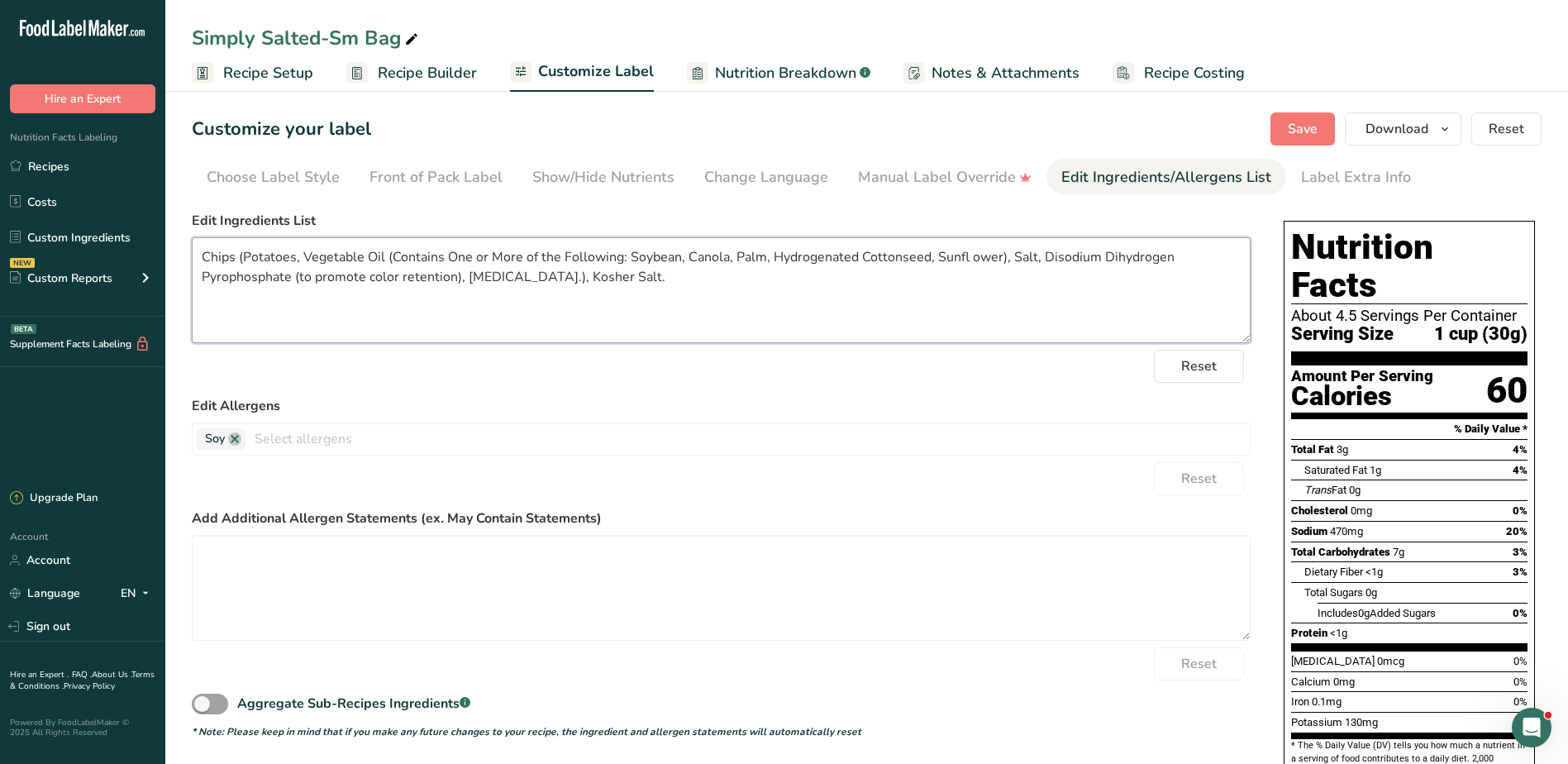
drag, startPoint x: 560, startPoint y: 287, endPoint x: 196, endPoint y: 259, distance: 365.1
click at [196, 259] on textarea "Chips (Potatoes, Vegetable Oil (Contains One or More of the Following: Soybean,…" at bounding box center [721, 290] width 1059 height 106
click at [36, 167] on link "Recipes" at bounding box center [83, 166] width 165 height 32
